Goal: Navigation & Orientation: Find specific page/section

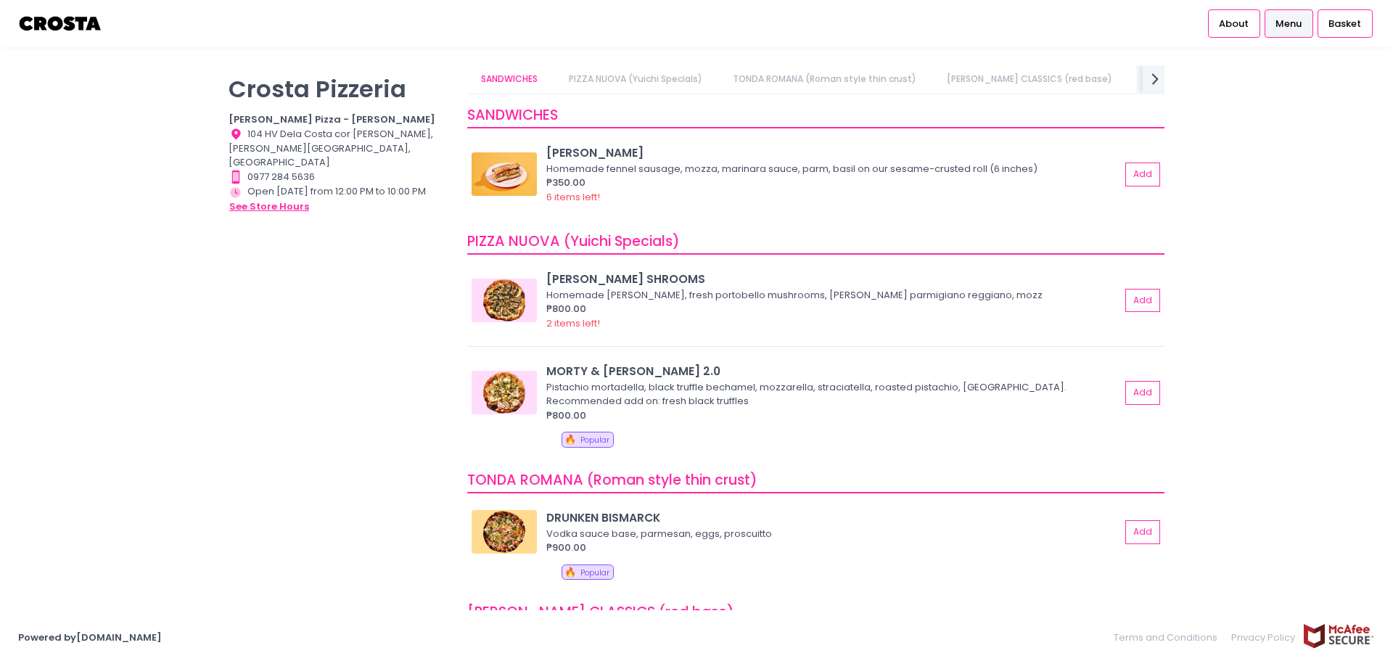
click at [282, 199] on button "see store hours" at bounding box center [269, 207] width 81 height 16
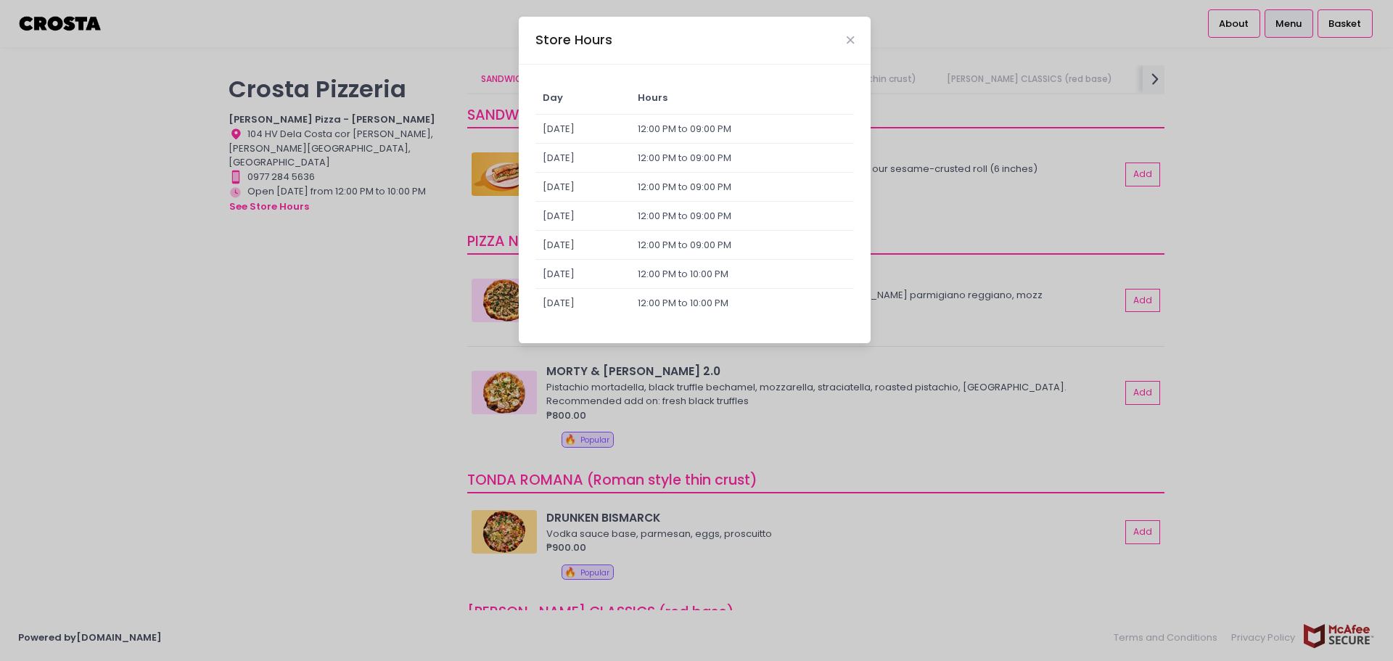
click at [843, 34] on div "Store Hours" at bounding box center [695, 41] width 352 height 48
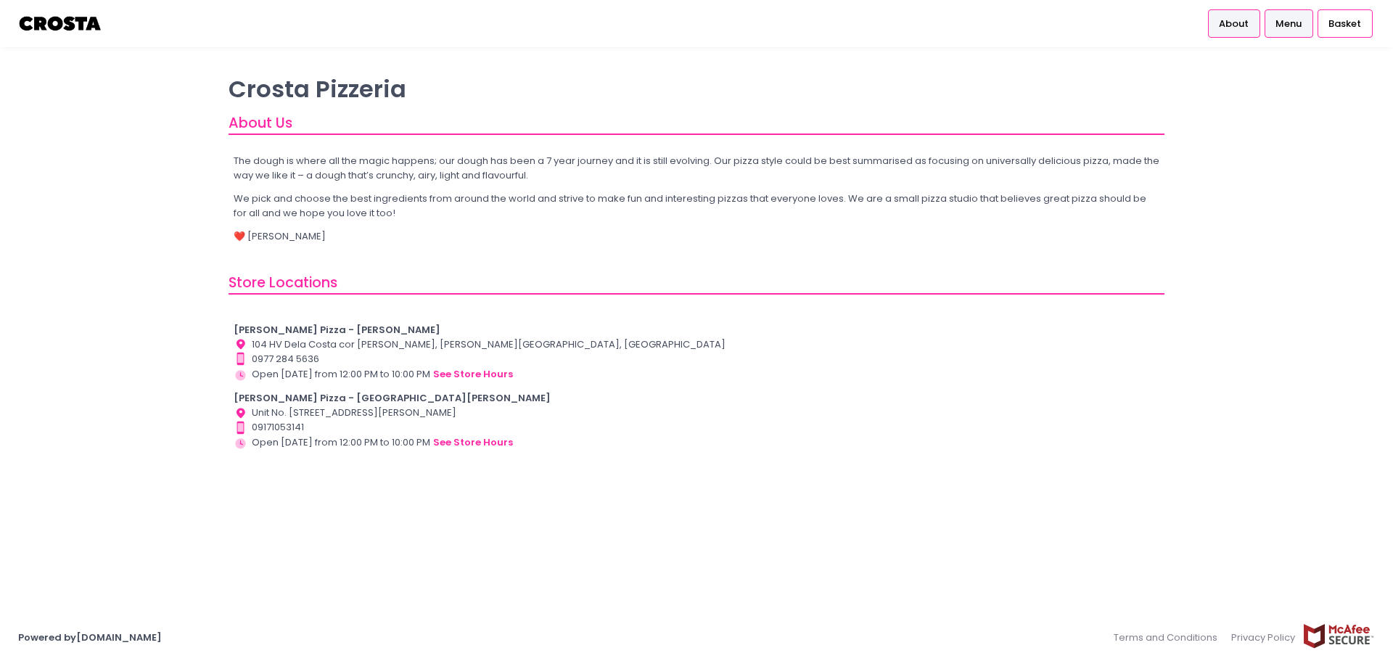
click at [1296, 25] on span "Menu" at bounding box center [1289, 24] width 26 height 15
